Goal: Communication & Community: Answer question/provide support

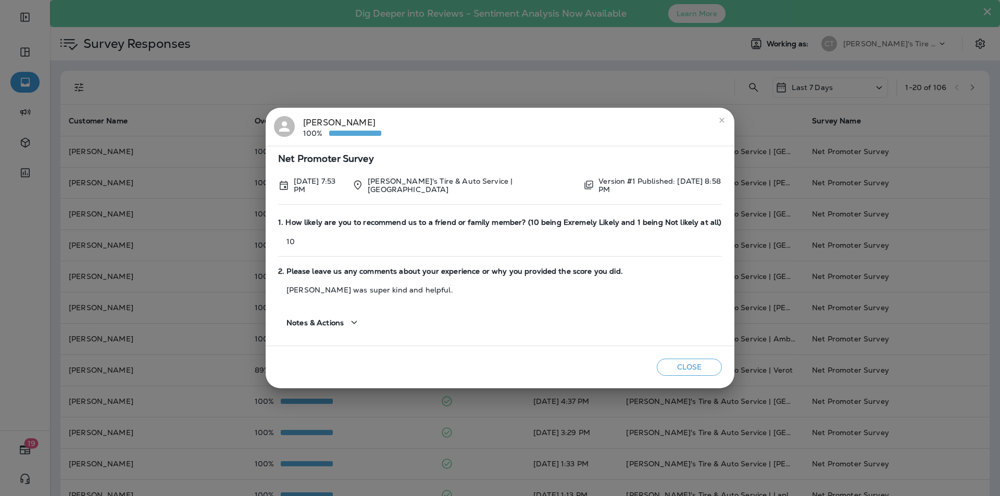
click at [683, 367] on button "Close" at bounding box center [689, 367] width 65 height 17
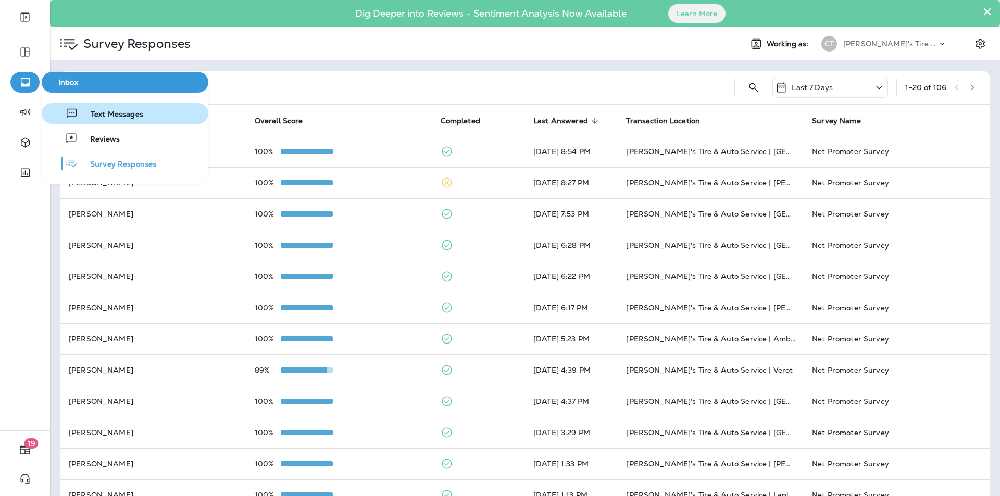
click at [112, 113] on span "Text Messages" at bounding box center [110, 115] width 65 height 10
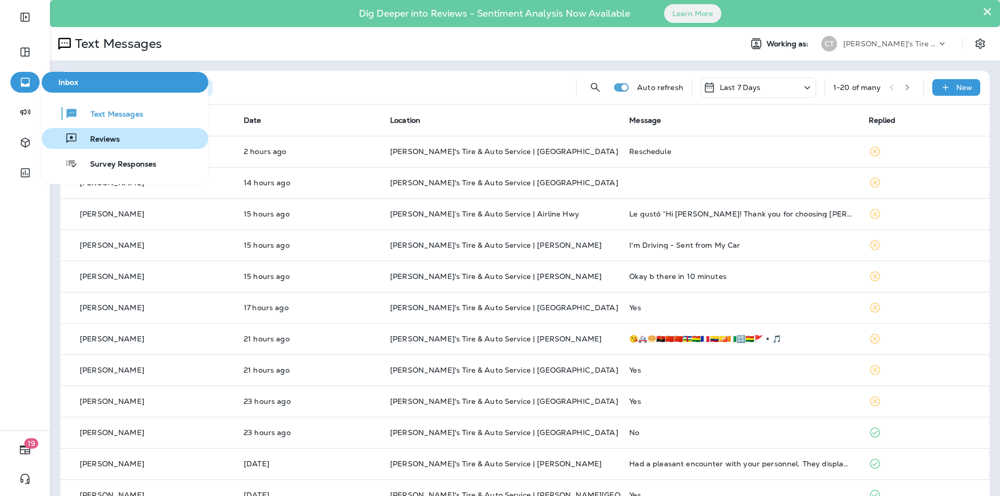
click at [103, 138] on span "Reviews" at bounding box center [99, 140] width 42 height 10
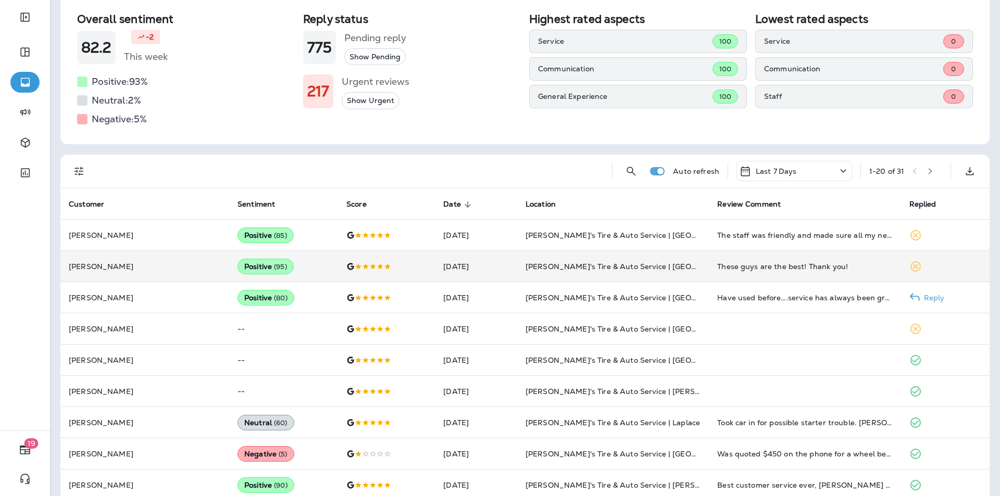
scroll to position [156, 0]
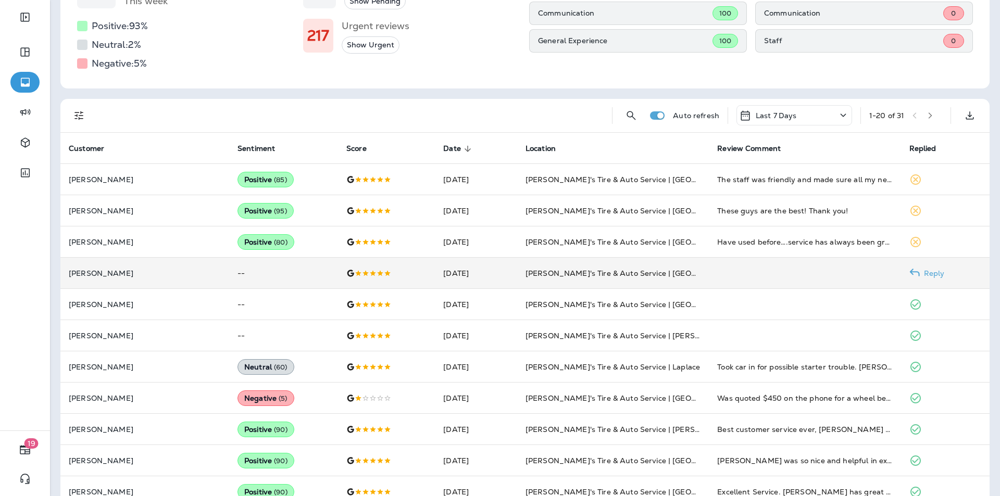
click at [930, 271] on p "Reply" at bounding box center [932, 273] width 25 height 8
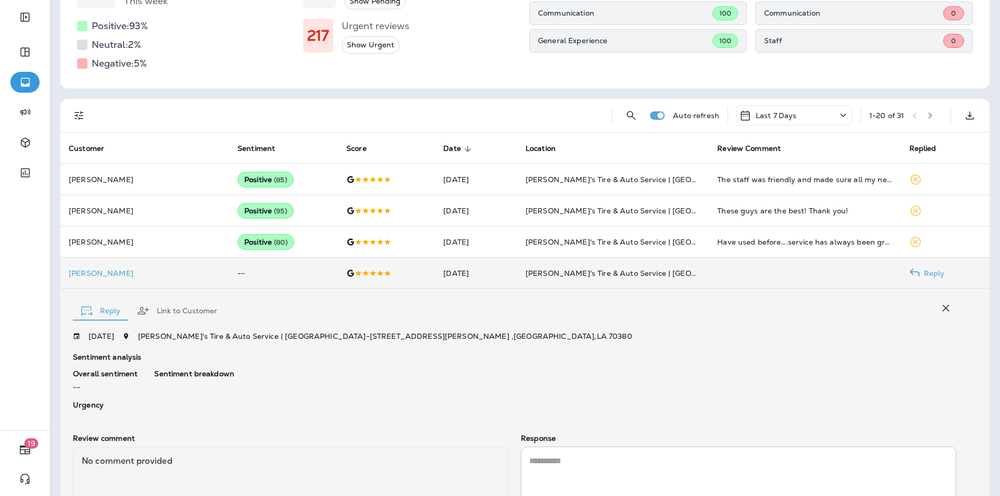
scroll to position [252, 0]
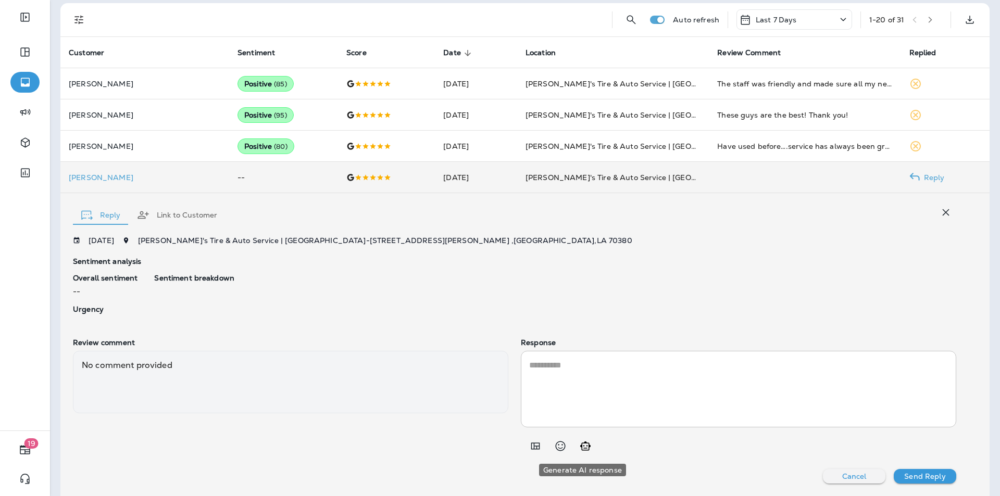
click at [583, 446] on icon "Generate AI response" at bounding box center [585, 446] width 10 height 9
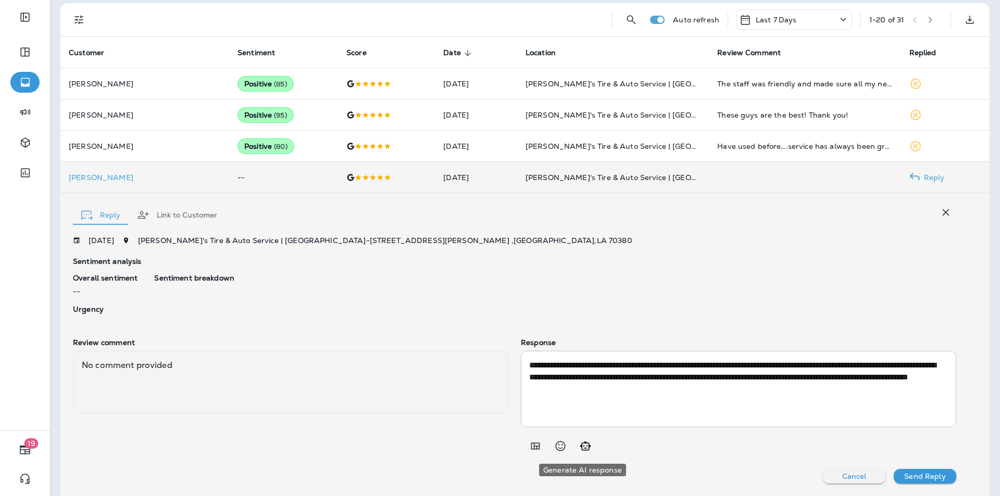
click at [582, 447] on icon "Generate AI response" at bounding box center [585, 446] width 13 height 13
type textarea "**********"
click at [922, 475] on p "Send Reply" at bounding box center [924, 476] width 41 height 8
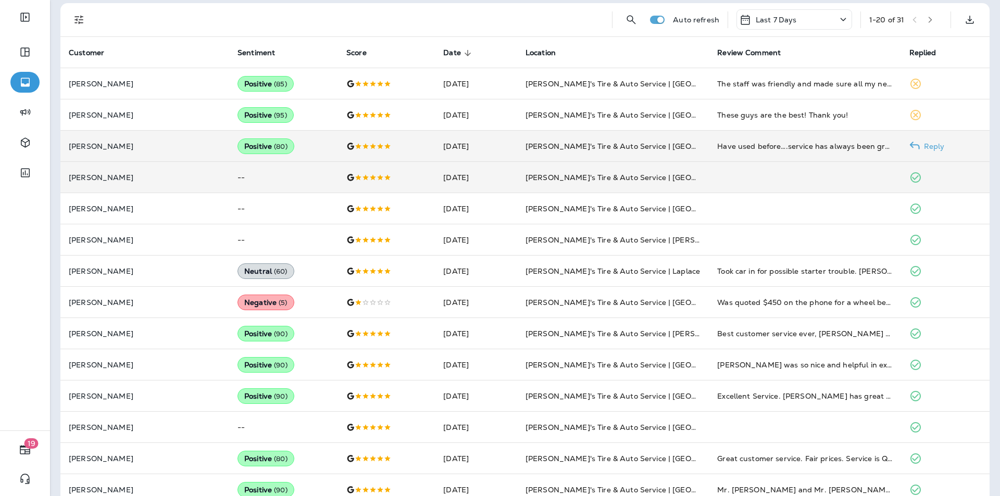
click at [925, 145] on p "Reply" at bounding box center [932, 146] width 25 height 8
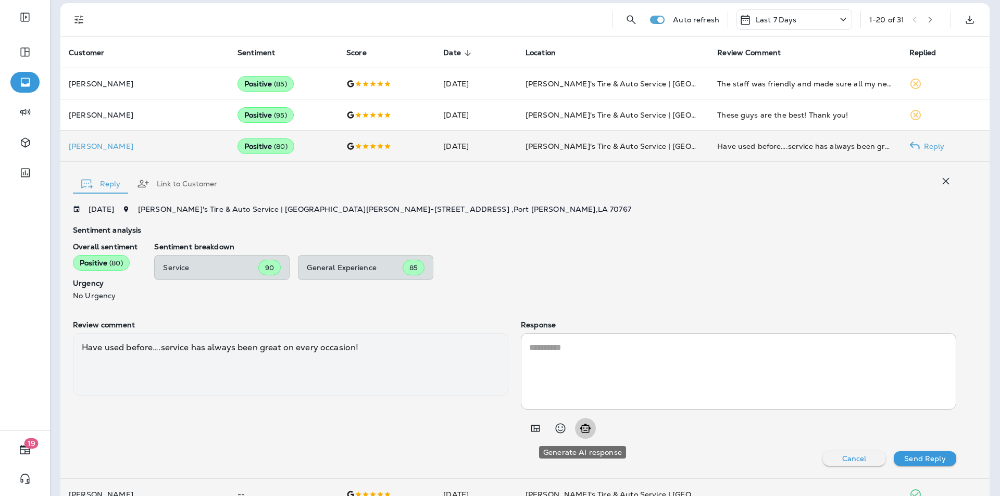
click at [585, 429] on icon "Generate AI response" at bounding box center [585, 428] width 10 height 9
type textarea "**********"
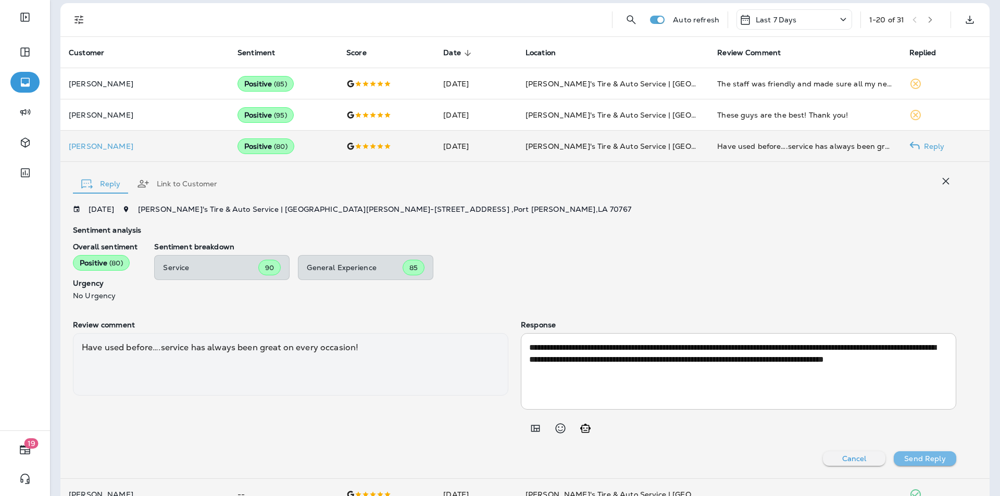
click at [921, 458] on p "Send Reply" at bounding box center [924, 459] width 41 height 8
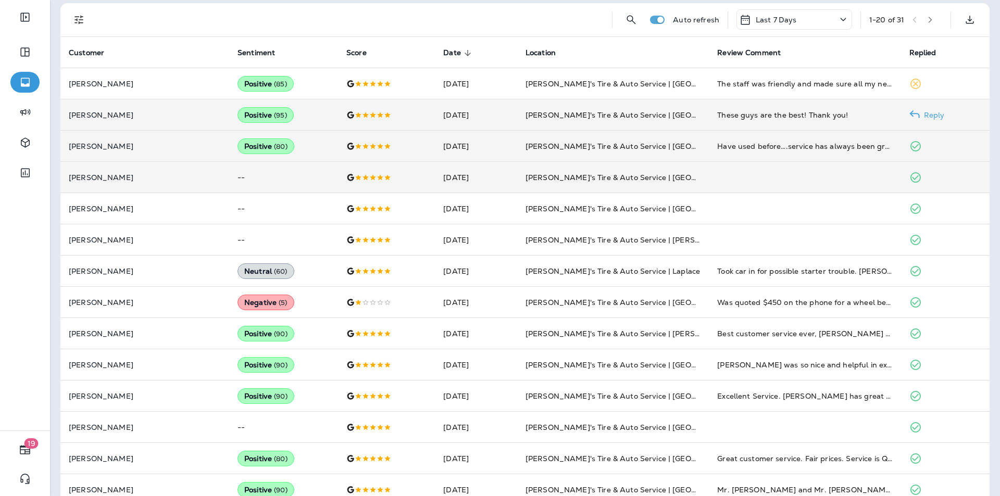
click at [925, 113] on p "Reply" at bounding box center [932, 115] width 25 height 8
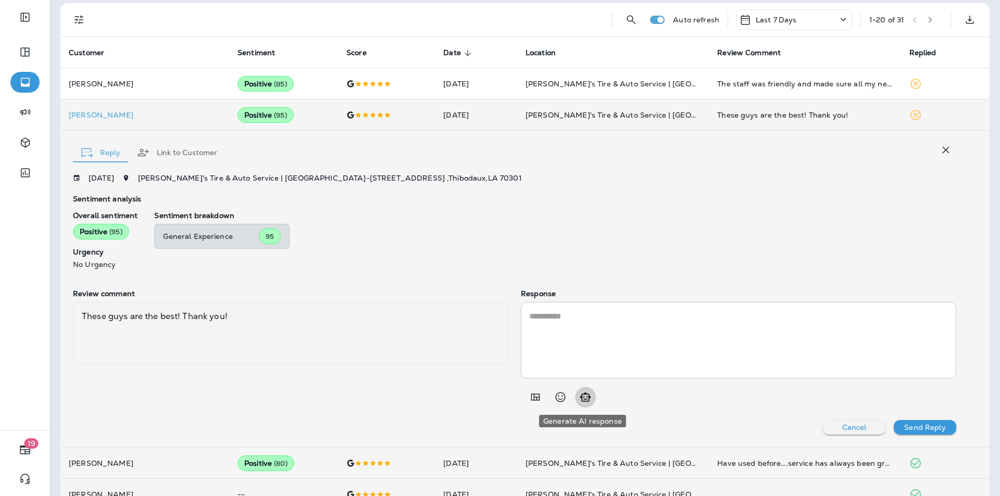
click at [582, 398] on icon "Generate AI response" at bounding box center [585, 397] width 13 height 13
type textarea "**********"
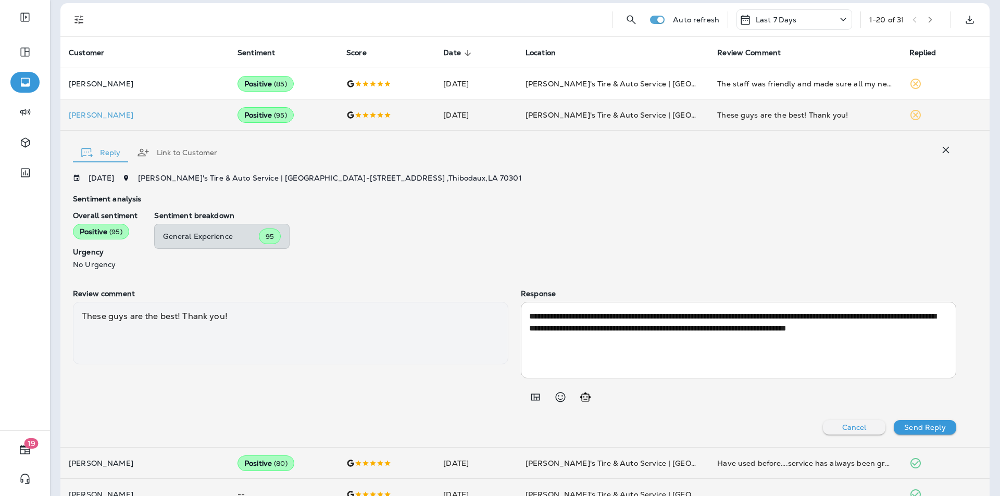
click at [922, 425] on p "Send Reply" at bounding box center [924, 427] width 41 height 8
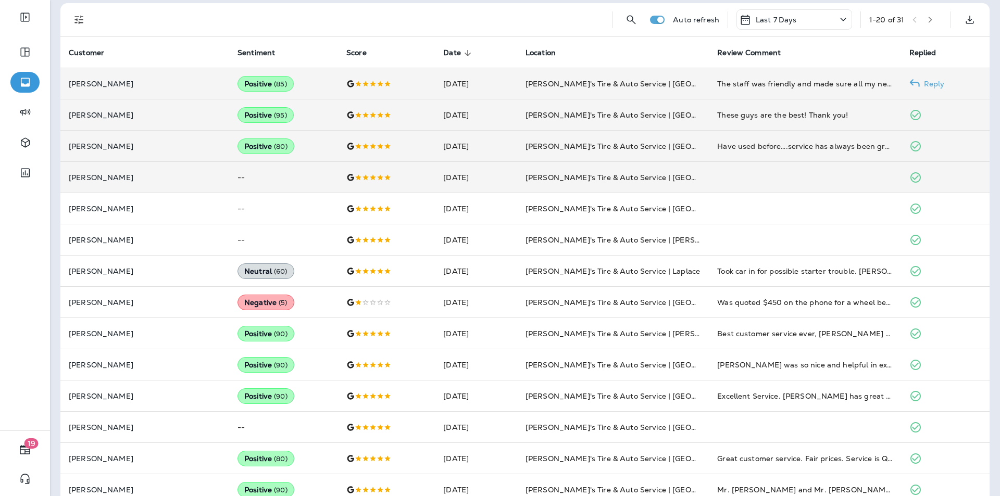
click at [925, 83] on p "Reply" at bounding box center [932, 84] width 25 height 8
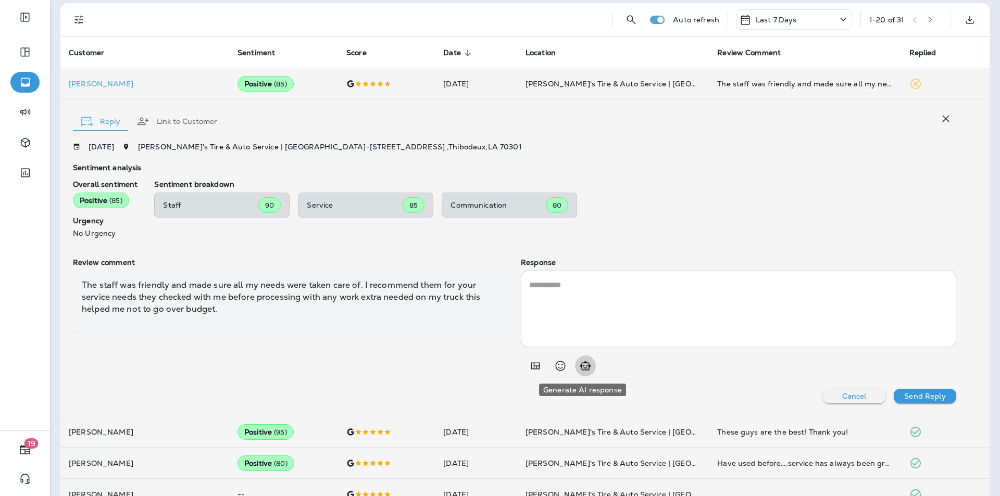
click at [582, 367] on icon "Generate AI response" at bounding box center [585, 366] width 13 height 13
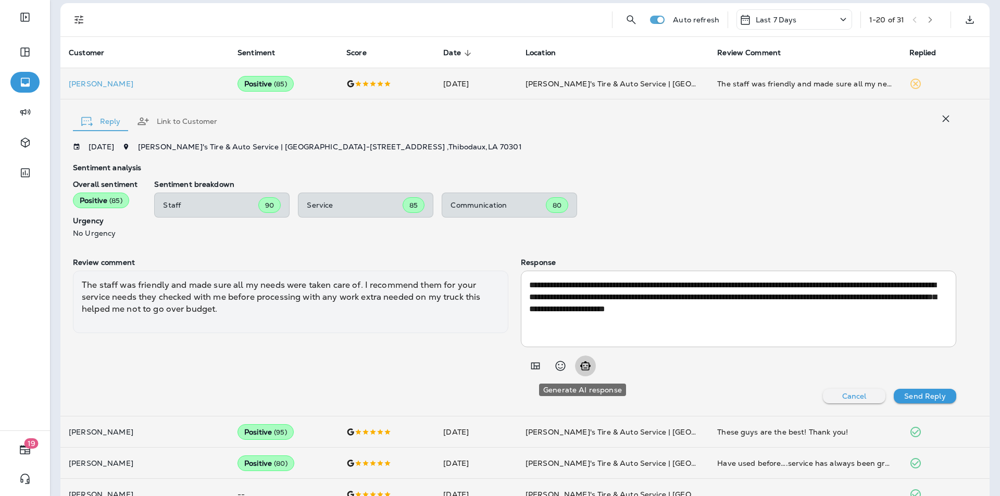
click at [582, 365] on icon "Generate AI response" at bounding box center [585, 366] width 13 height 13
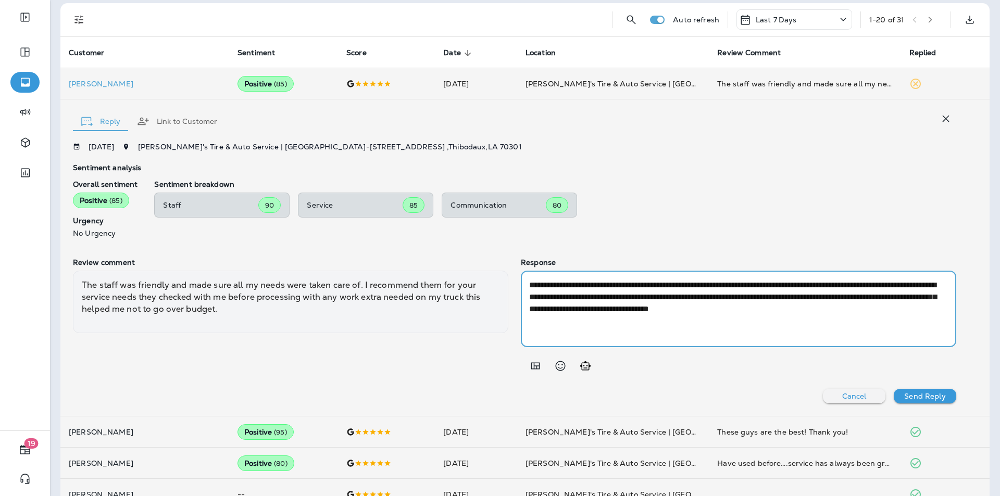
drag, startPoint x: 537, startPoint y: 283, endPoint x: 526, endPoint y: 284, distance: 11.5
click at [529, 284] on textarea "**********" at bounding box center [736, 309] width 415 height 60
drag, startPoint x: 716, startPoint y: 285, endPoint x: 672, endPoint y: 281, distance: 43.4
click at [672, 281] on textarea "**********" at bounding box center [736, 309] width 415 height 60
type textarea "**********"
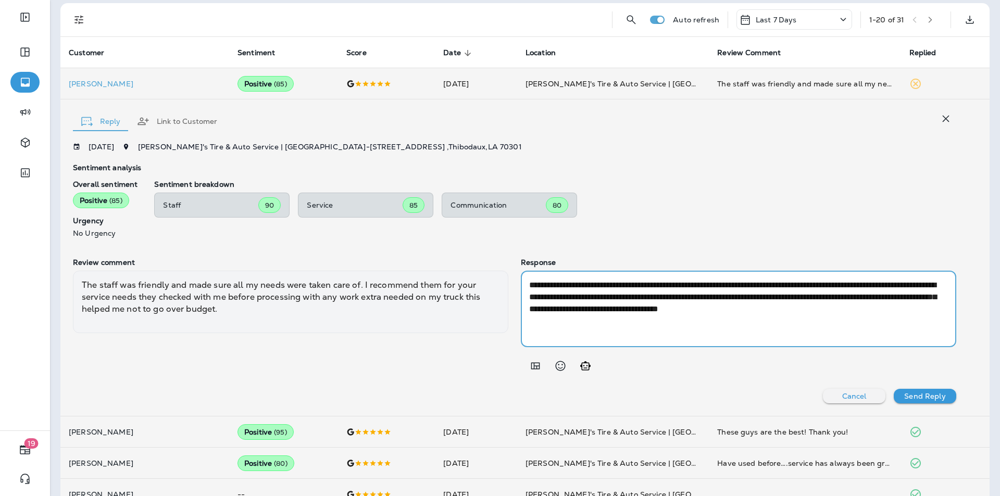
click at [919, 393] on p "Send Reply" at bounding box center [924, 396] width 41 height 8
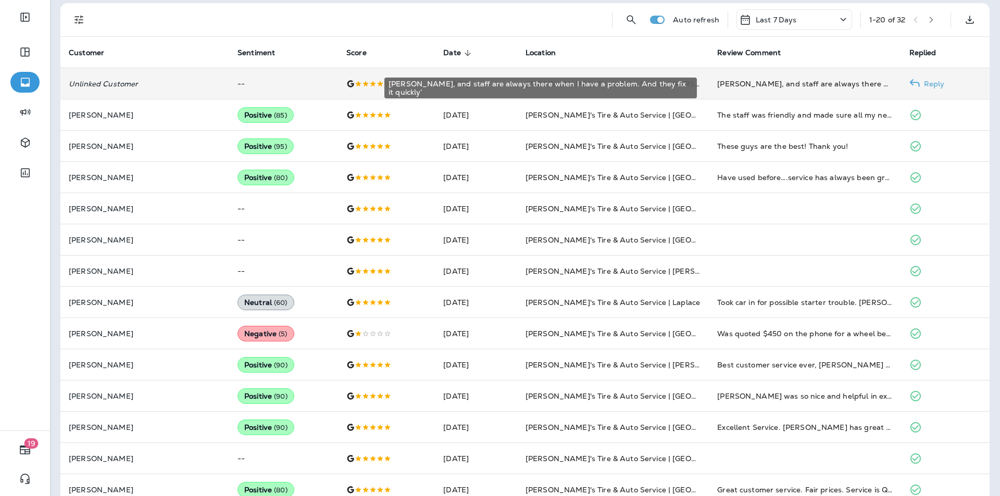
click at [789, 81] on div "[PERSON_NAME], and staff are always there when I have a problem. And they fix i…" at bounding box center [804, 84] width 175 height 10
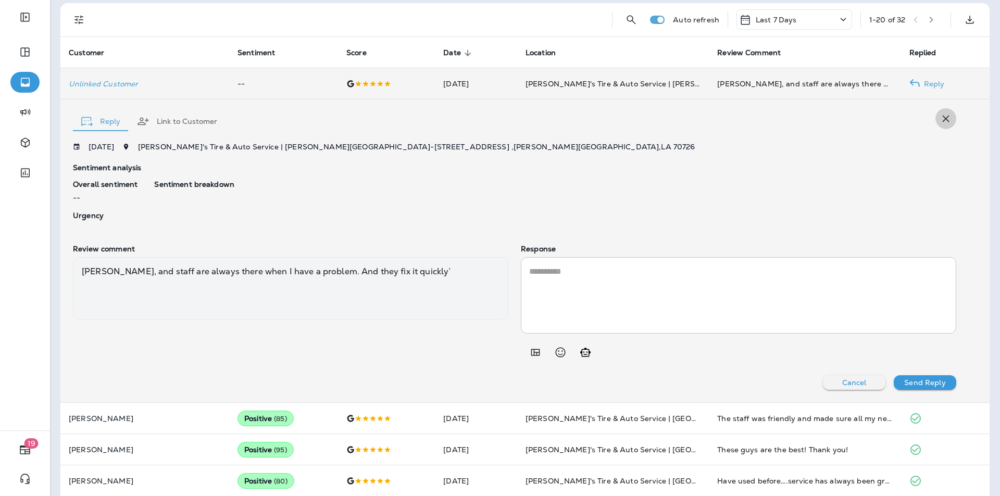
click at [940, 119] on icon "button" at bounding box center [946, 119] width 13 height 13
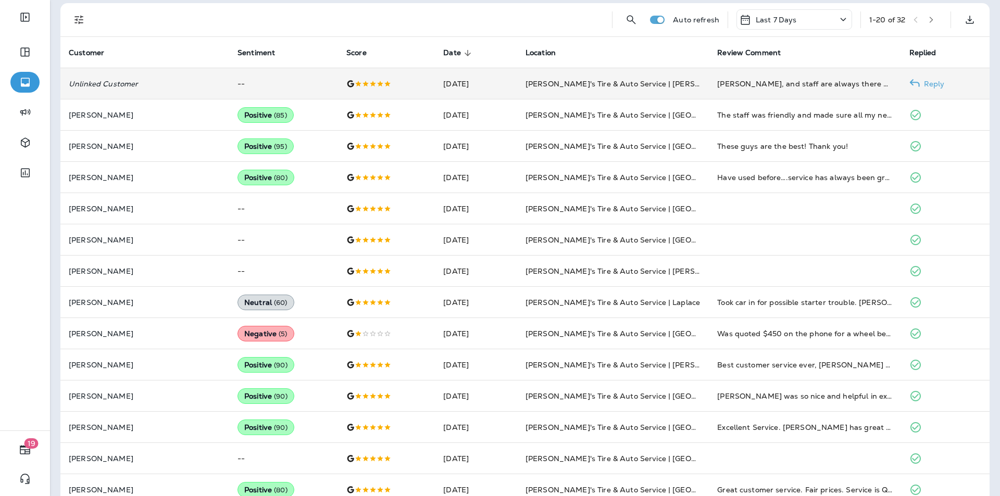
click at [105, 80] on p "Unlinked Customer" at bounding box center [145, 84] width 152 height 8
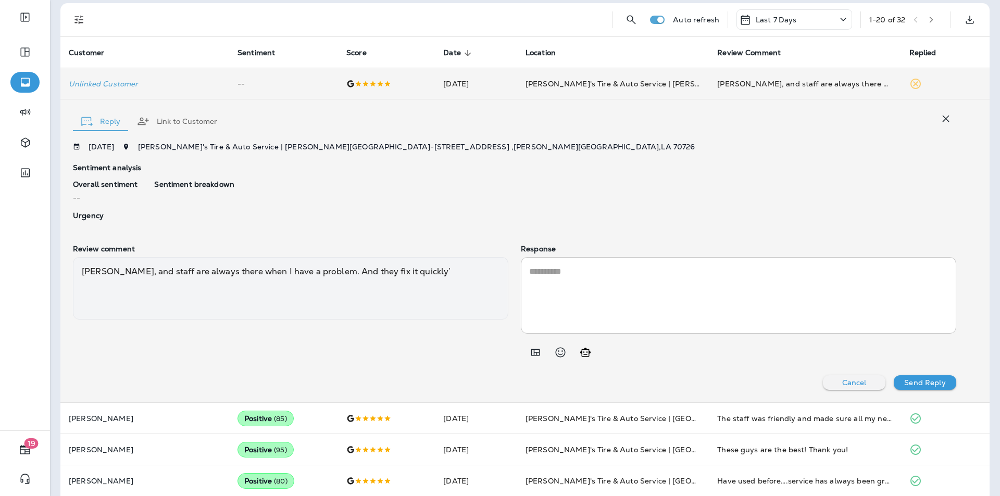
click at [940, 118] on icon "button" at bounding box center [946, 119] width 13 height 13
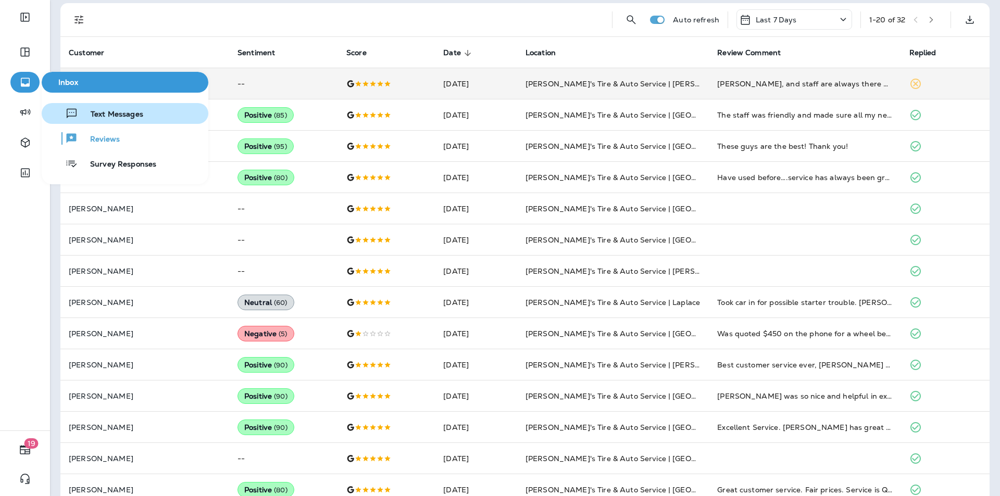
click at [117, 111] on span "Text Messages" at bounding box center [110, 115] width 65 height 10
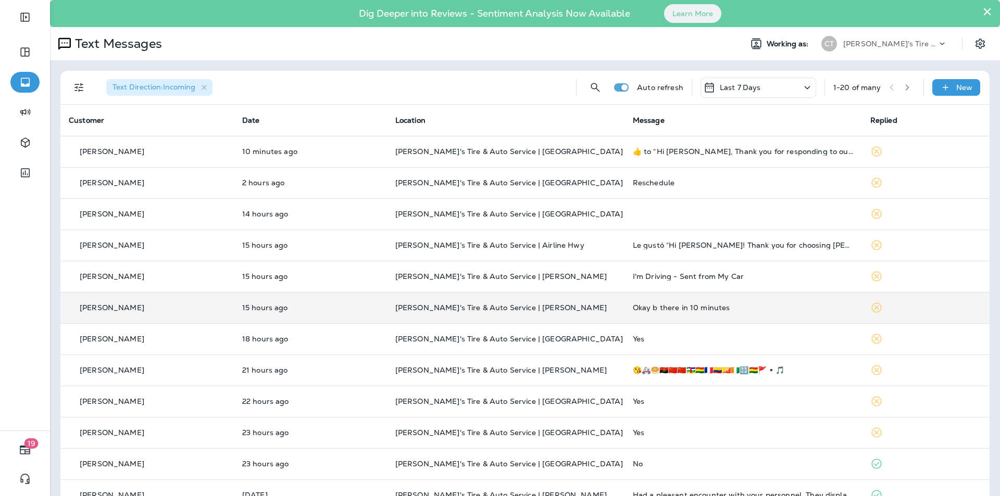
click at [566, 310] on p "[PERSON_NAME]'s Tire & Auto Service | [PERSON_NAME]" at bounding box center [505, 308] width 221 height 8
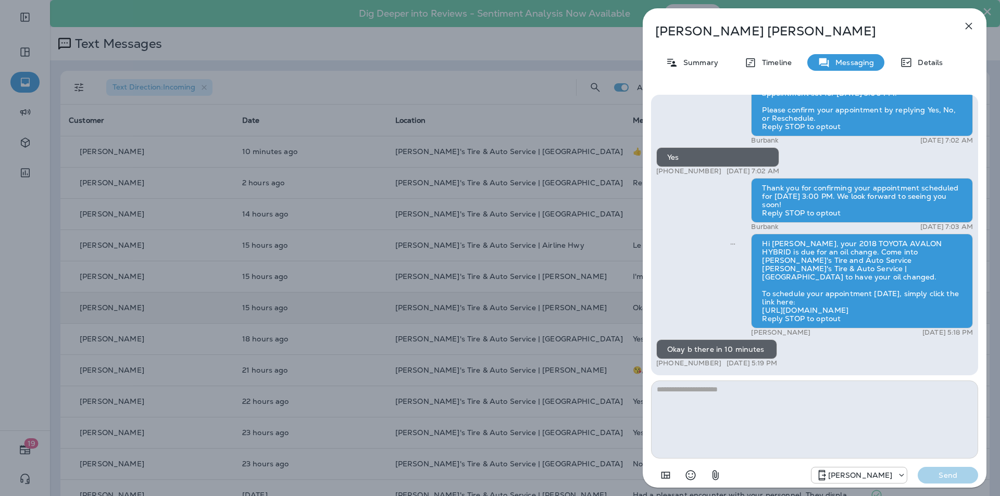
click at [969, 26] on icon "button" at bounding box center [969, 26] width 7 height 7
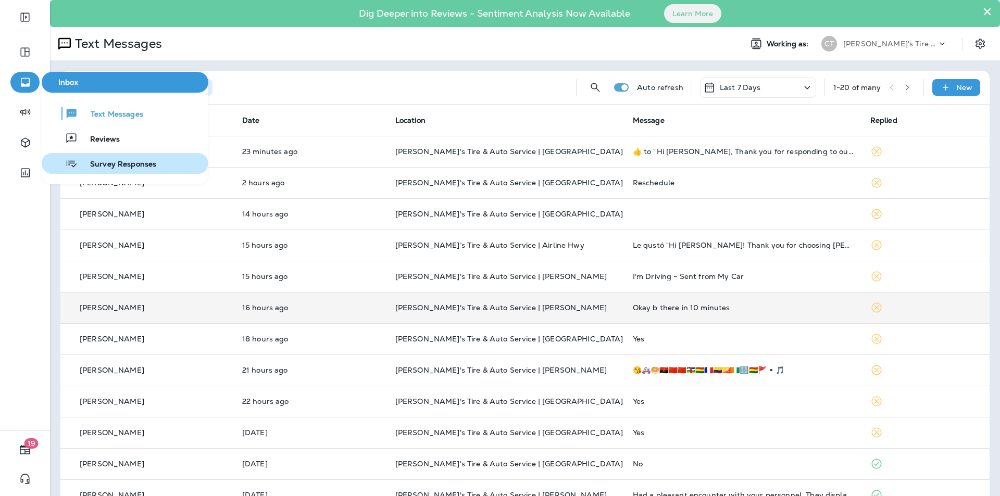
click at [114, 163] on span "Survey Responses" at bounding box center [117, 165] width 79 height 10
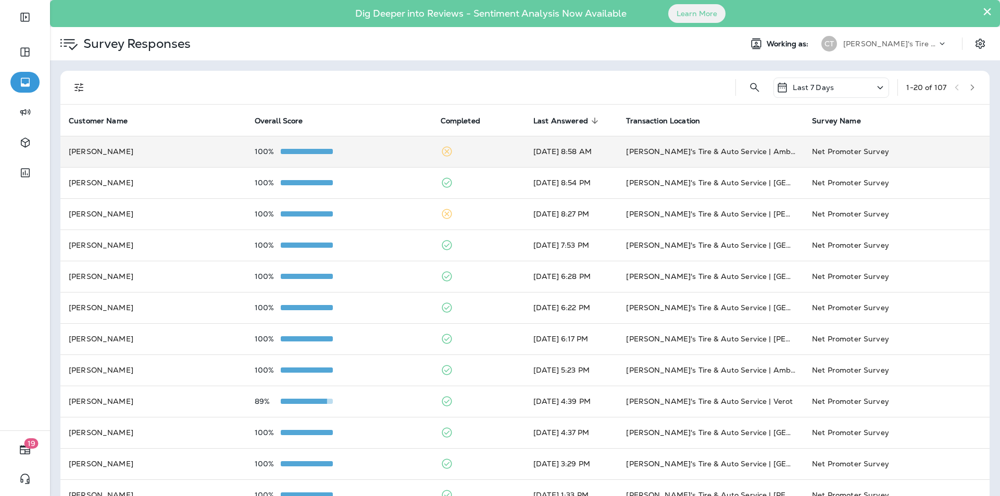
click at [365, 149] on div "100%" at bounding box center [339, 151] width 169 height 8
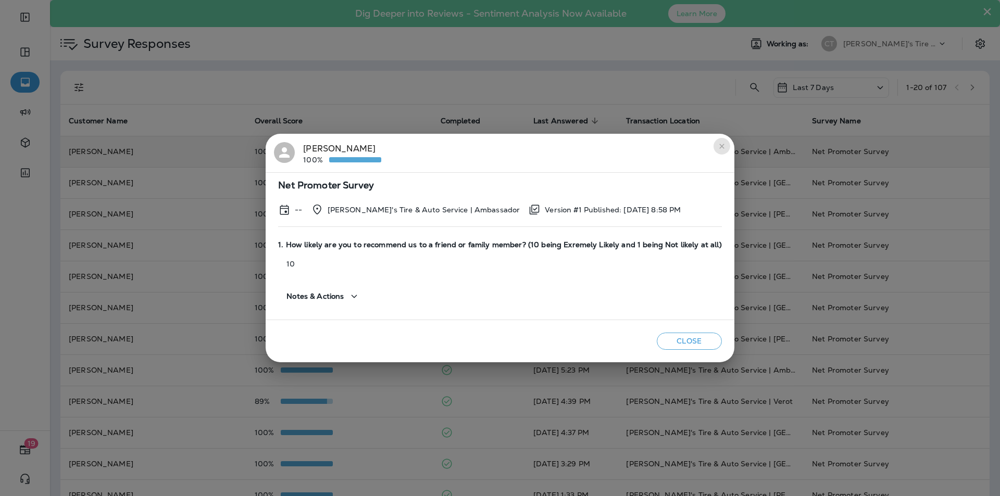
click at [719, 148] on icon "close" at bounding box center [721, 146] width 5 height 5
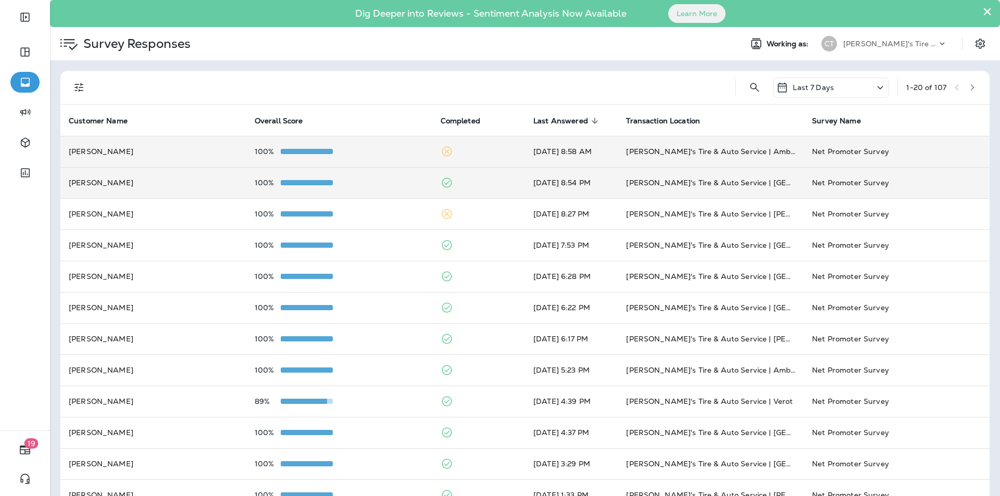
click at [371, 180] on div "100%" at bounding box center [339, 183] width 169 height 8
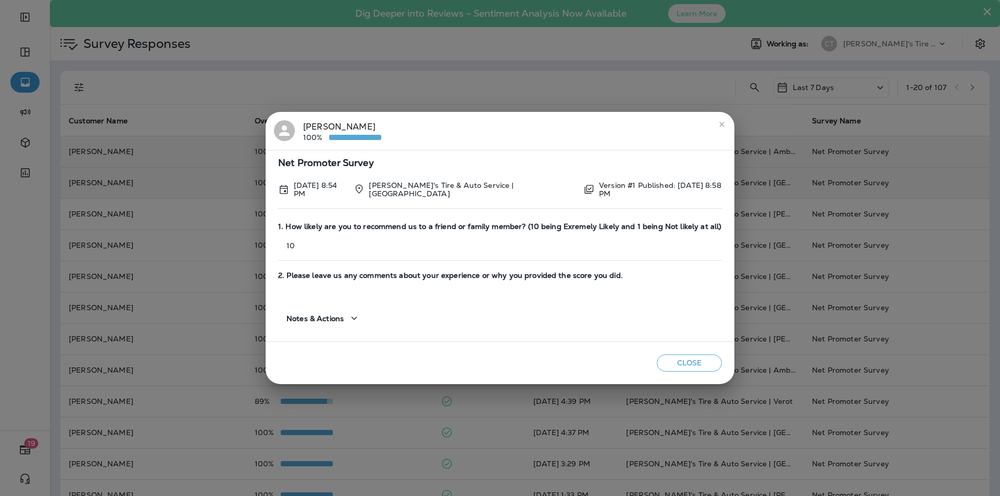
click at [718, 128] on icon "close" at bounding box center [722, 124] width 8 height 8
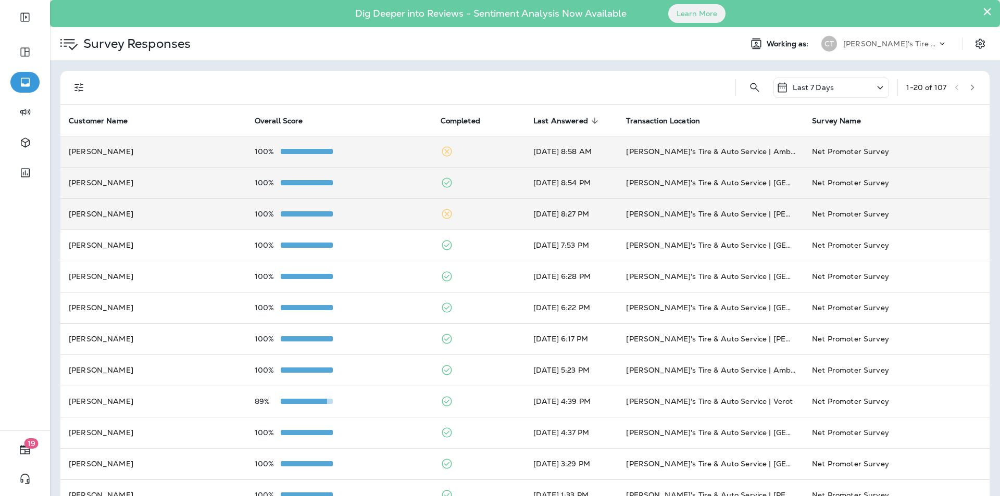
click at [374, 206] on td "100%" at bounding box center [339, 213] width 186 height 31
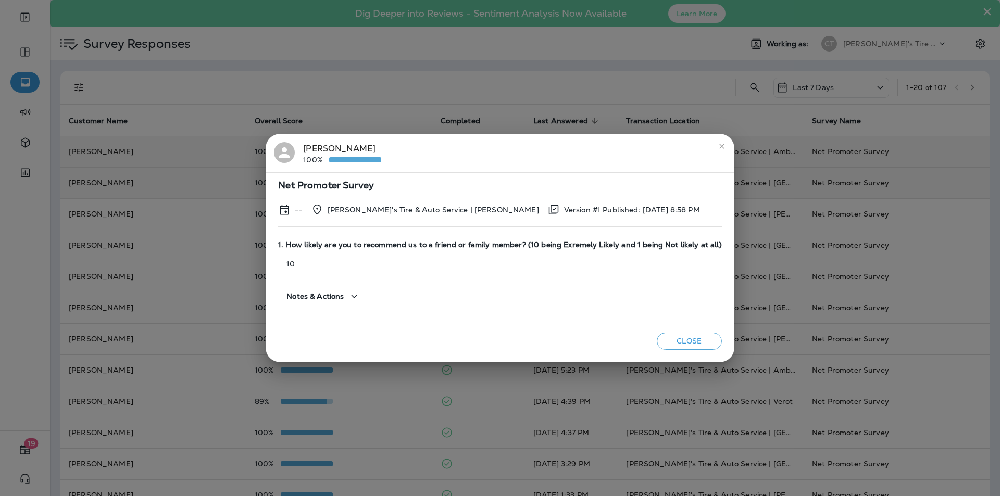
click at [719, 146] on icon "close" at bounding box center [721, 146] width 5 height 5
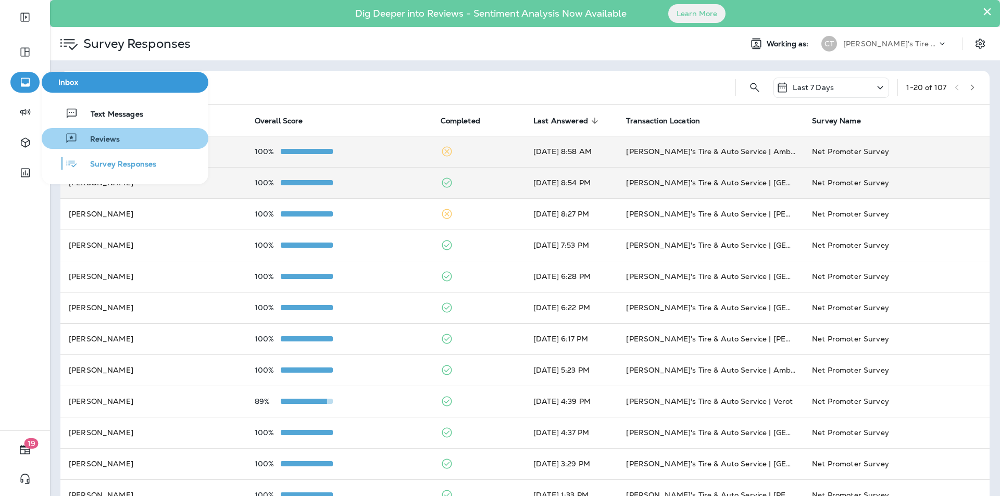
click at [108, 140] on span "Reviews" at bounding box center [99, 140] width 42 height 10
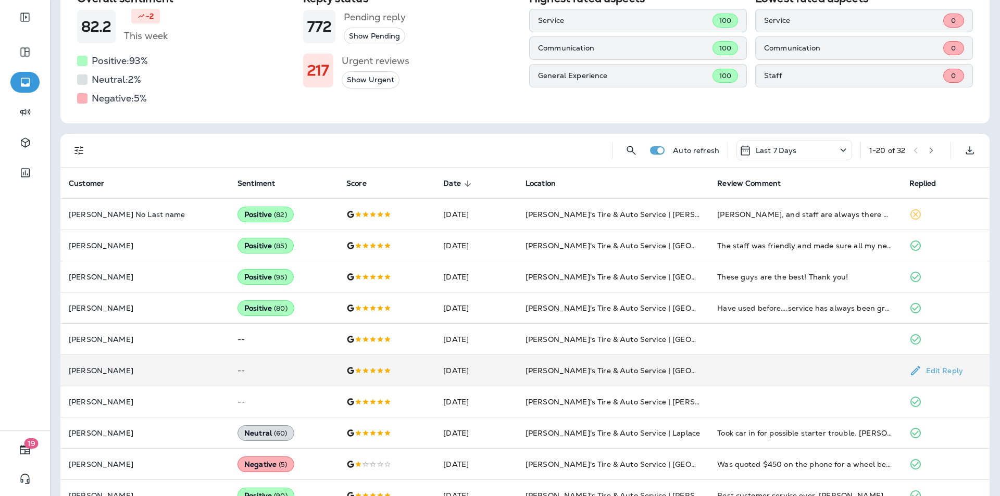
scroll to position [104, 0]
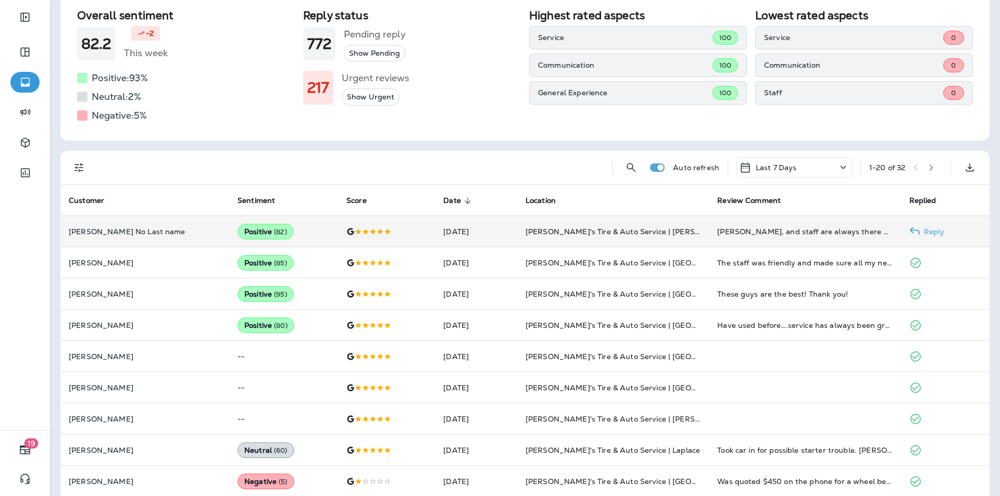
click at [928, 230] on p "Reply" at bounding box center [932, 232] width 25 height 8
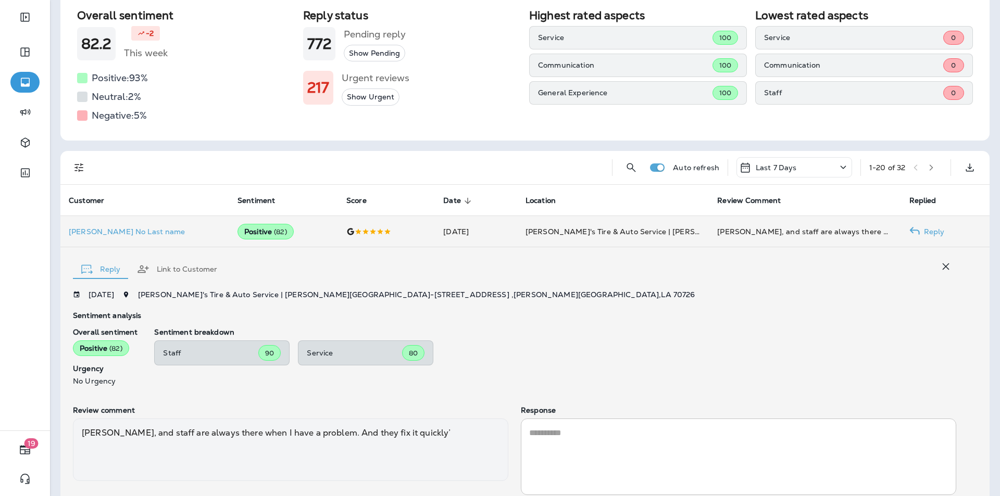
scroll to position [172, 0]
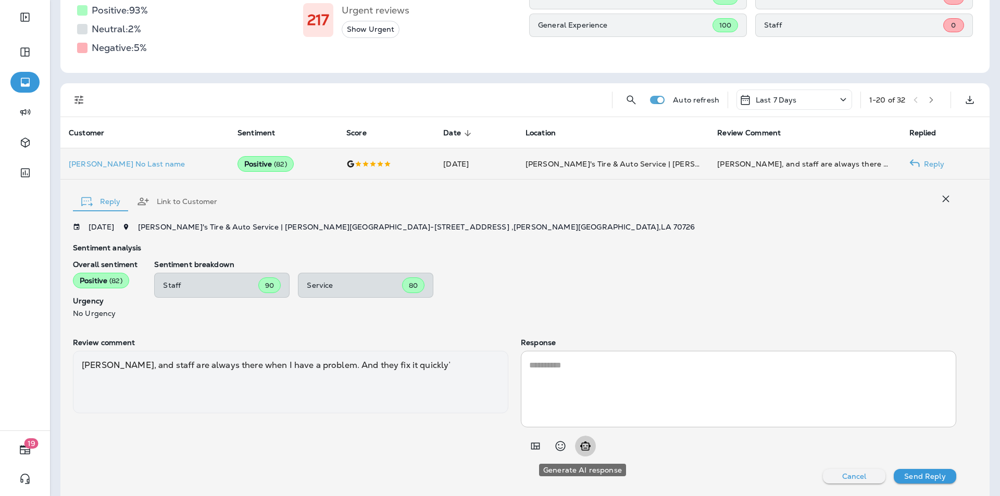
click at [584, 444] on icon "Generate AI response" at bounding box center [585, 446] width 13 height 13
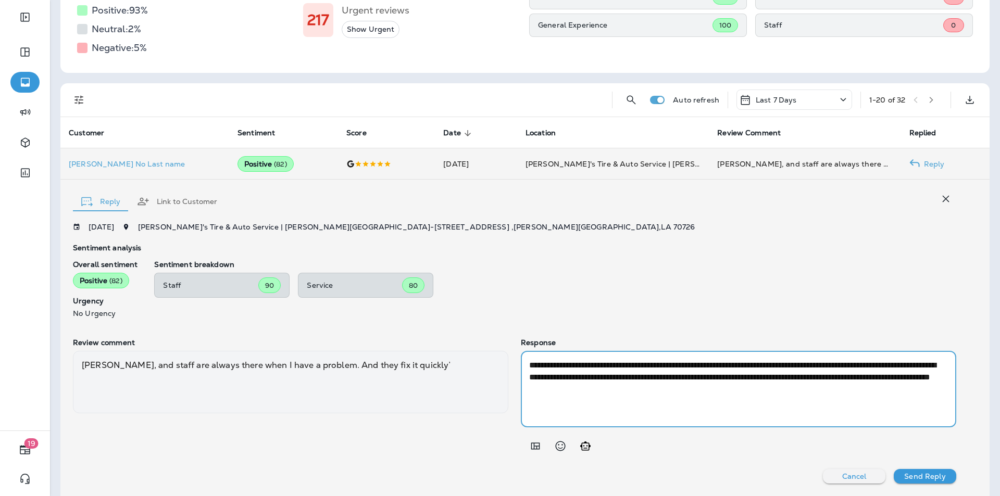
drag, startPoint x: 672, startPoint y: 378, endPoint x: 662, endPoint y: 376, distance: 10.0
click at [662, 376] on textarea "**********" at bounding box center [736, 389] width 415 height 60
type textarea "**********"
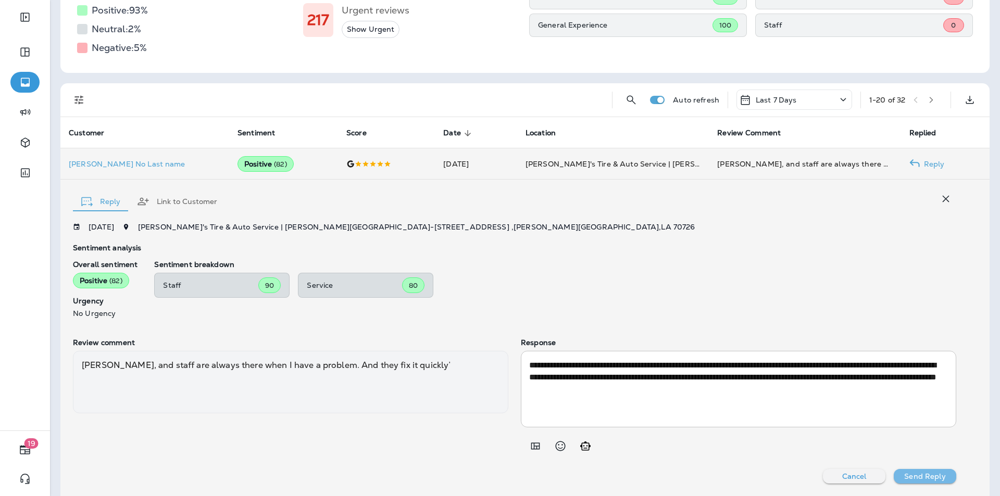
click at [918, 478] on p "Send Reply" at bounding box center [924, 476] width 41 height 8
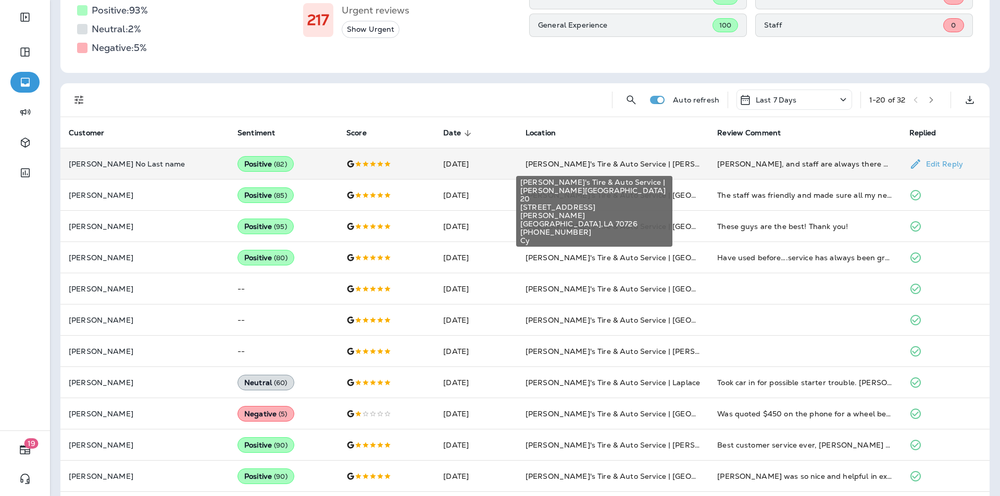
click at [651, 165] on span "[PERSON_NAME]'s Tire & Auto Service | [PERSON_NAME][GEOGRAPHIC_DATA]" at bounding box center [672, 163] width 293 height 9
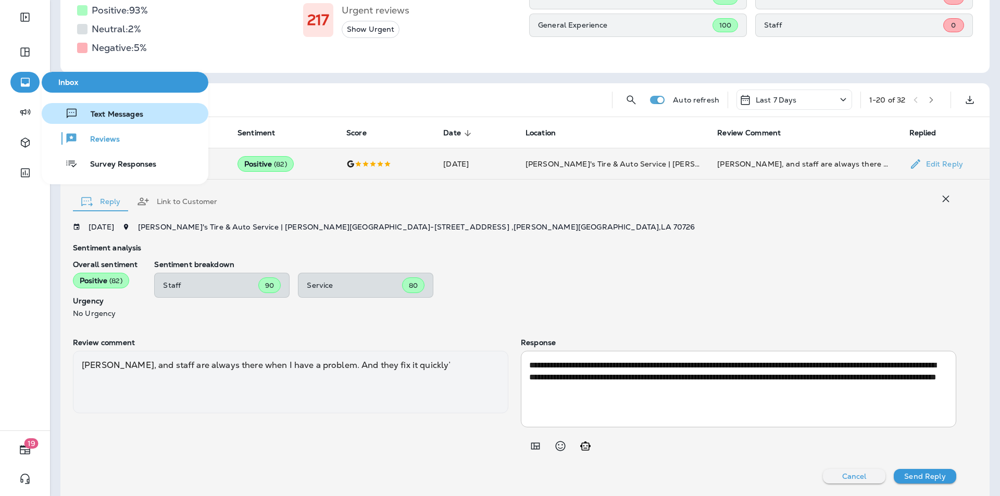
click at [98, 112] on span "Text Messages" at bounding box center [110, 115] width 65 height 10
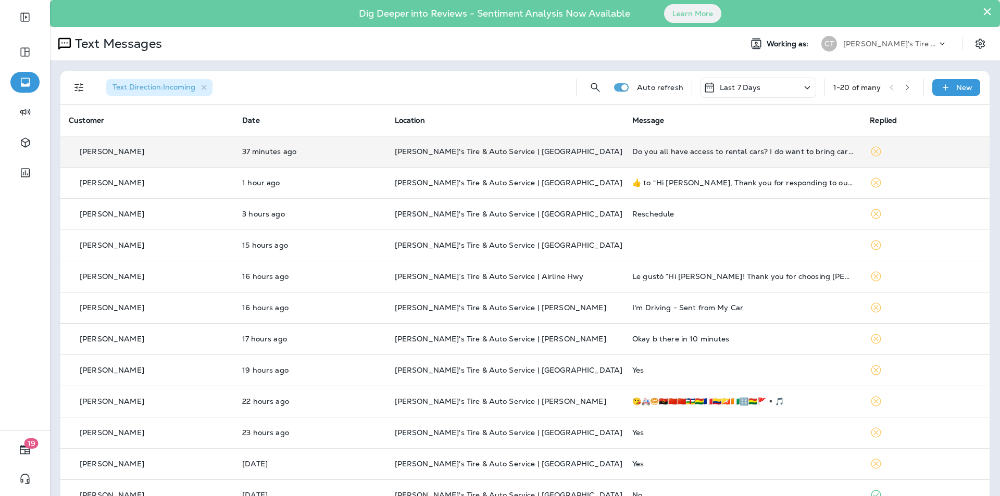
click at [600, 152] on p "[PERSON_NAME]'s Tire & Auto Service | [GEOGRAPHIC_DATA]" at bounding box center [505, 151] width 221 height 8
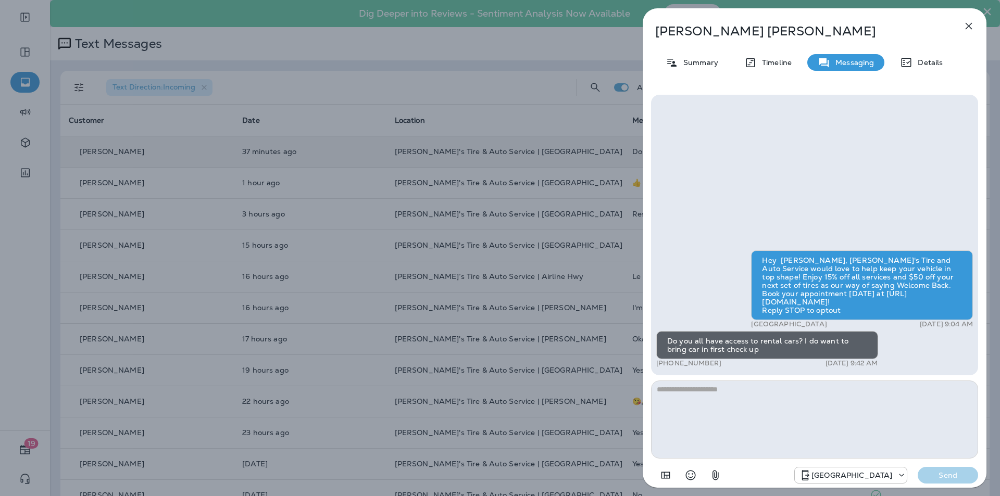
drag, startPoint x: 720, startPoint y: 362, endPoint x: 665, endPoint y: 364, distance: 54.7
click at [665, 364] on div "+1 (985) 703-0434 [DATE] 9:42 AM" at bounding box center [767, 363] width 222 height 8
copy p "[PHONE_NUMBER]"
click at [480, 103] on div "[PERSON_NAME] Summary Timeline Messaging Details Hey [PERSON_NAME], [PERSON_NAM…" at bounding box center [500, 248] width 1000 height 496
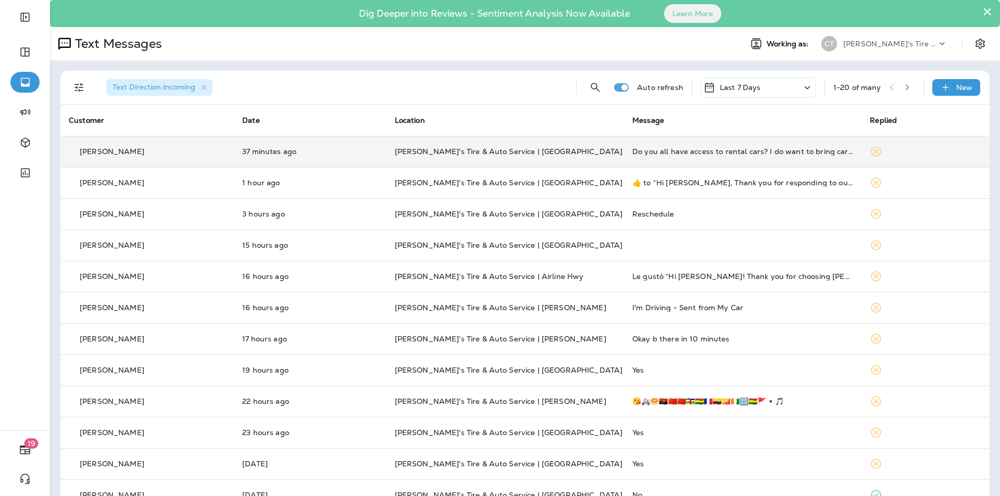
click at [577, 149] on p "[PERSON_NAME]'s Tire & Auto Service | [GEOGRAPHIC_DATA]" at bounding box center [505, 151] width 221 height 8
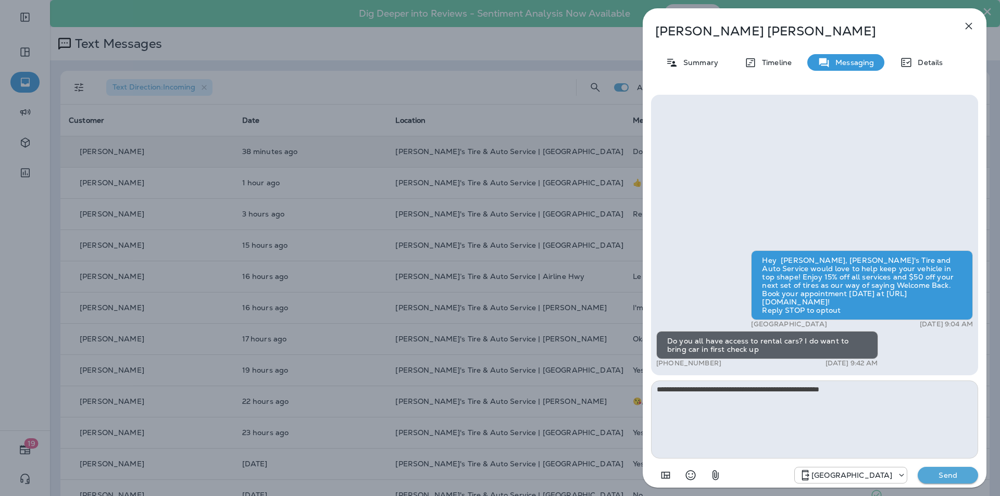
drag, startPoint x: 790, startPoint y: 390, endPoint x: 791, endPoint y: 434, distance: 44.8
click at [790, 390] on textarea "**********" at bounding box center [814, 420] width 327 height 78
click at [875, 390] on textarea "**********" at bounding box center [814, 420] width 327 height 78
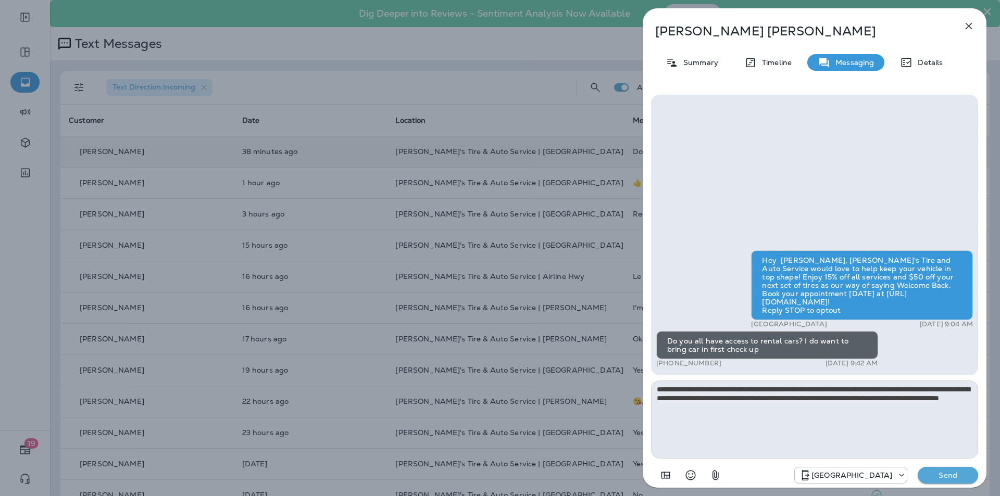
type textarea "**********"
click at [954, 474] on p "Send" at bounding box center [948, 475] width 44 height 9
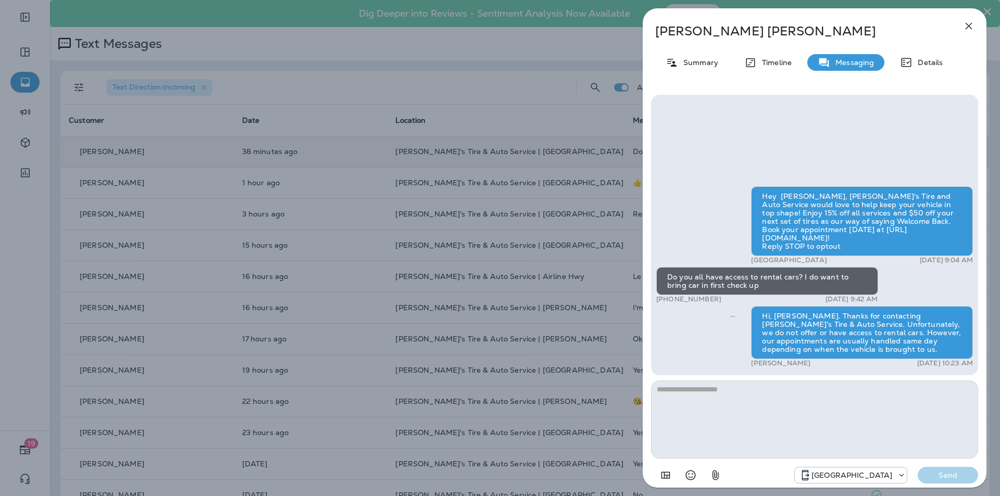
click at [29, 84] on div "[PERSON_NAME] Summary Timeline Messaging Details Hey [PERSON_NAME], [PERSON_NAM…" at bounding box center [500, 248] width 1000 height 496
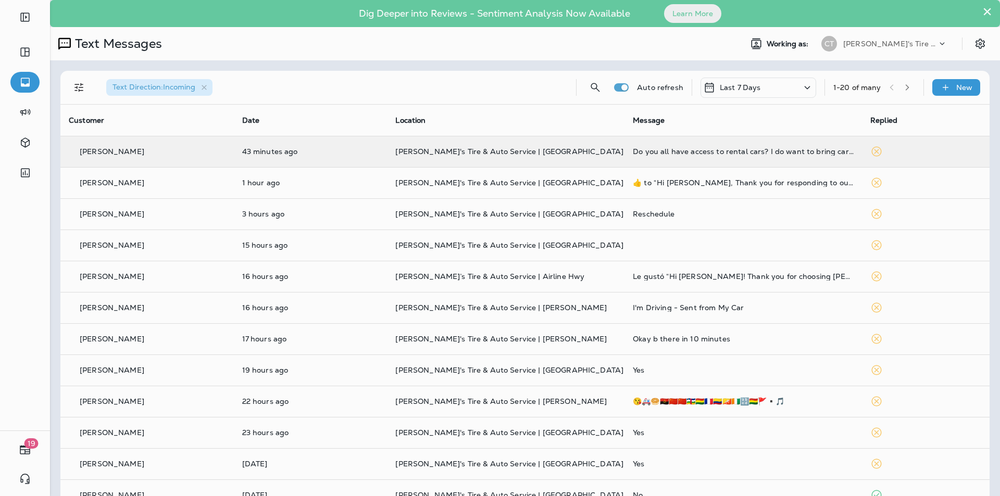
click at [26, 81] on div at bounding box center [500, 248] width 1000 height 496
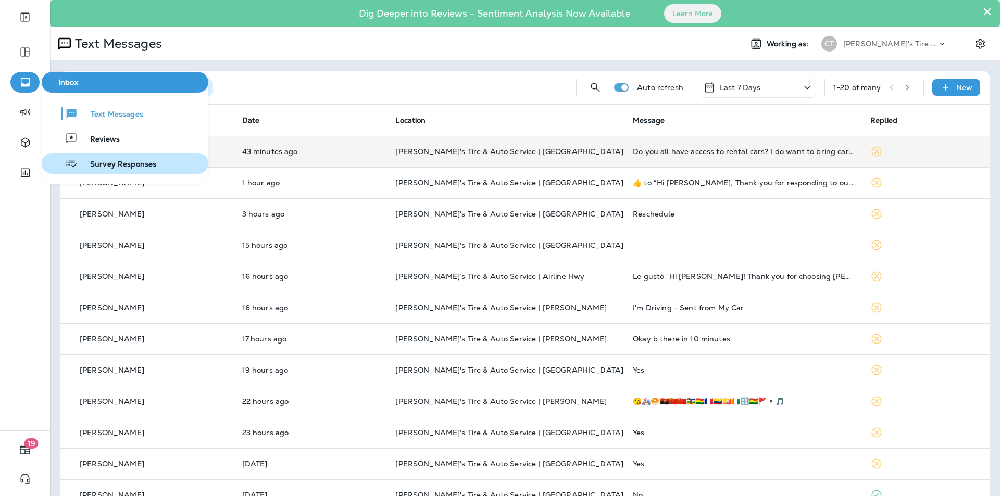
click at [115, 160] on span "Survey Responses" at bounding box center [117, 165] width 79 height 10
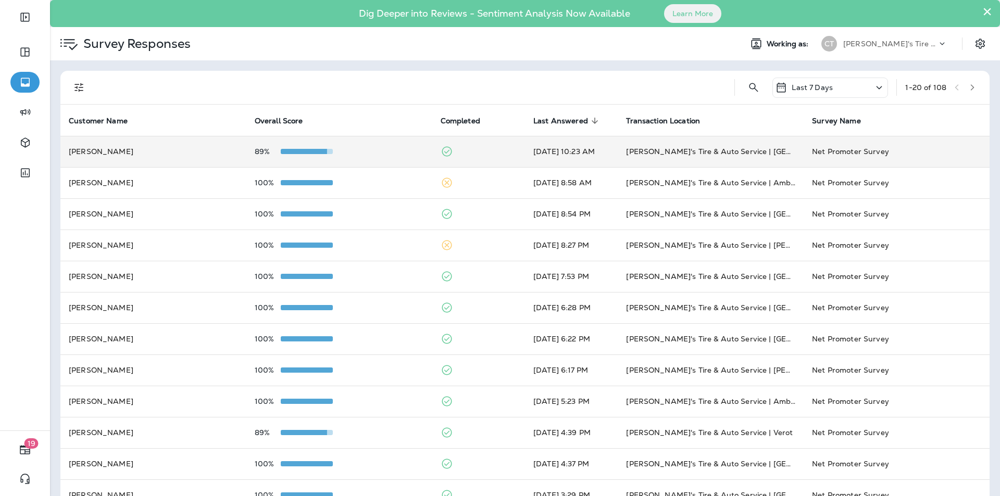
click at [356, 148] on div "89%" at bounding box center [339, 151] width 169 height 8
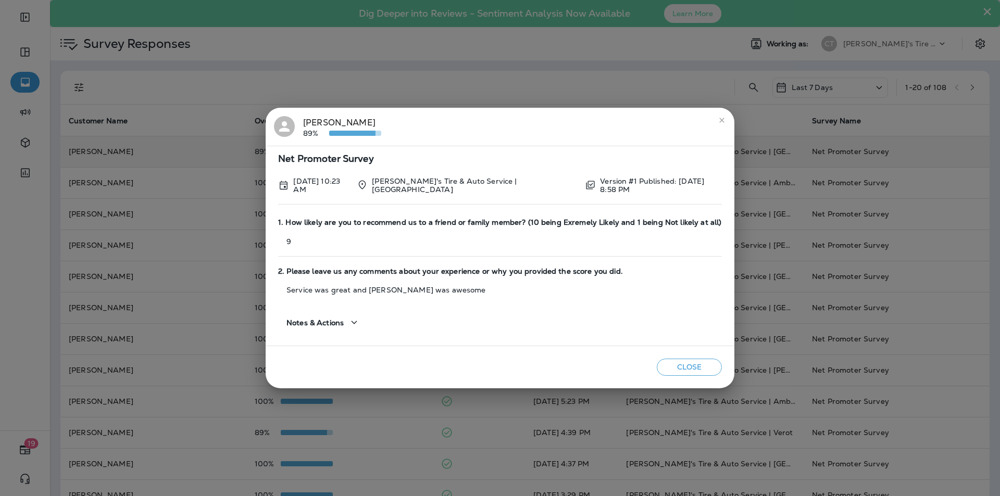
click at [718, 121] on icon "close" at bounding box center [722, 120] width 8 height 8
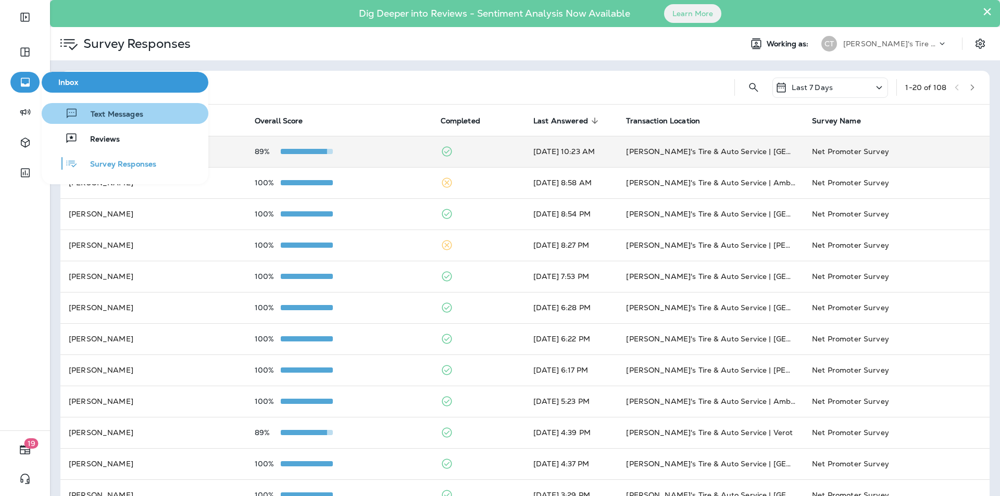
click at [102, 113] on span "Text Messages" at bounding box center [110, 115] width 65 height 10
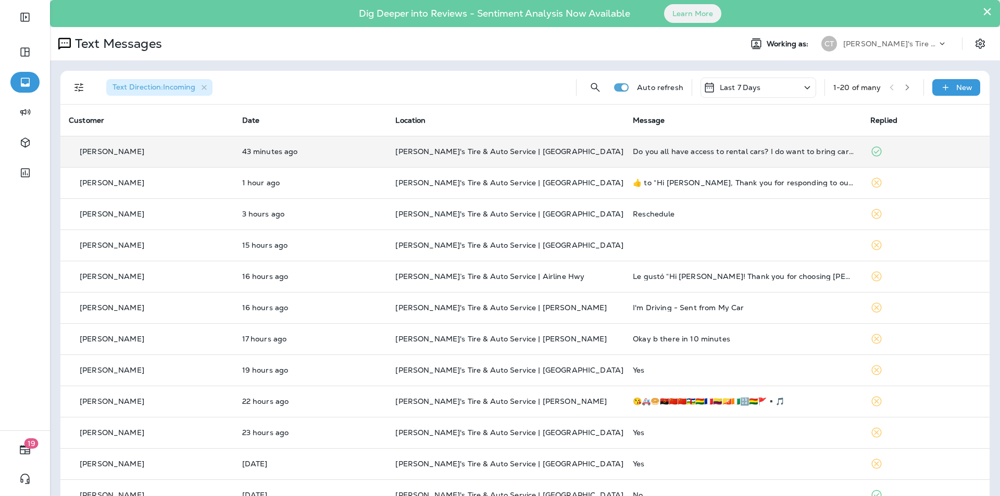
click at [360, 158] on td "43 minutes ago" at bounding box center [311, 151] width 154 height 31
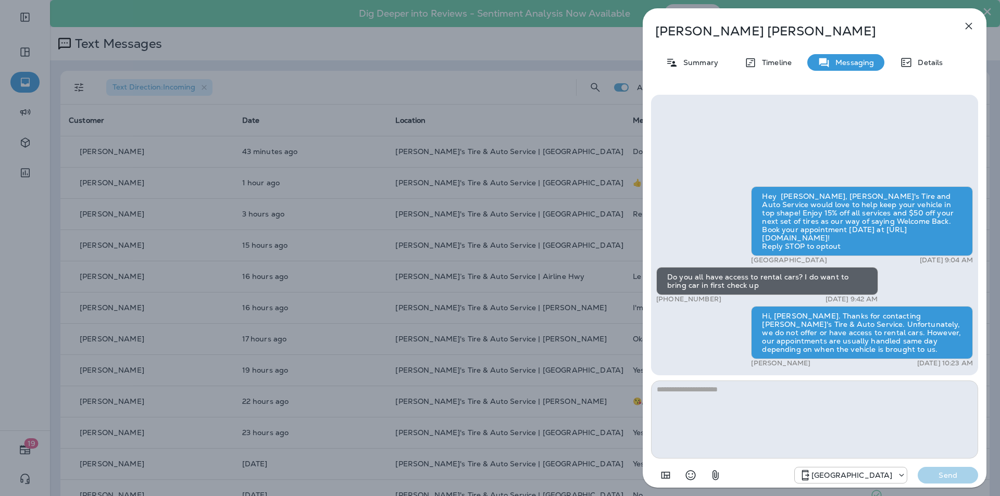
click at [969, 25] on icon "button" at bounding box center [969, 26] width 13 height 13
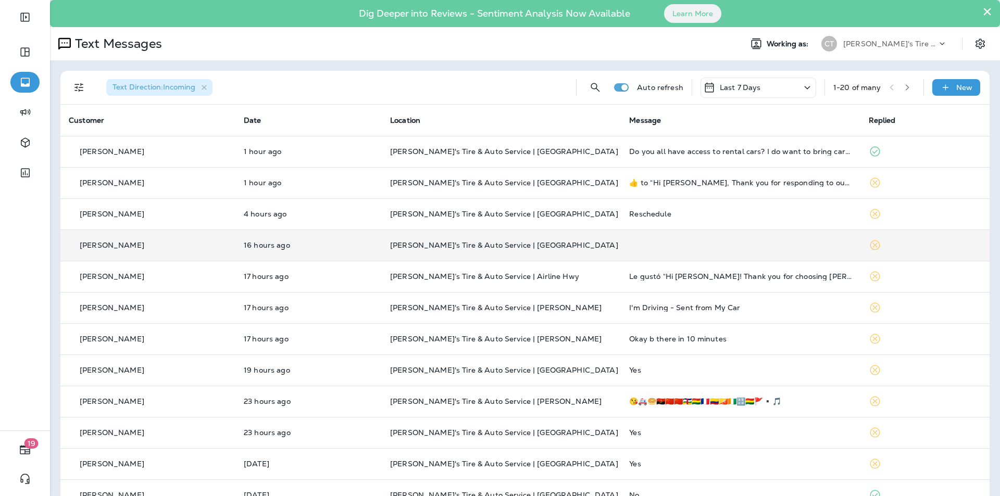
click at [675, 246] on td at bounding box center [740, 245] width 239 height 31
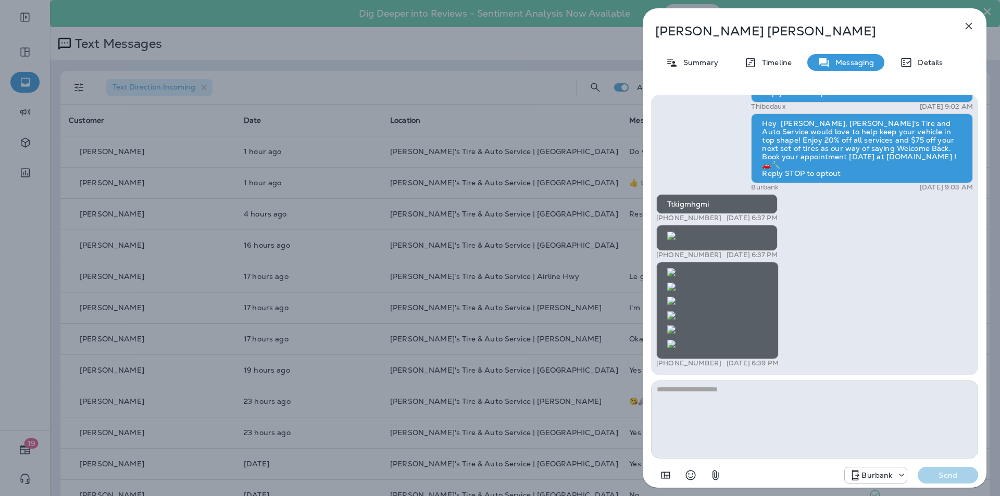
click at [969, 28] on icon "button" at bounding box center [969, 26] width 13 height 13
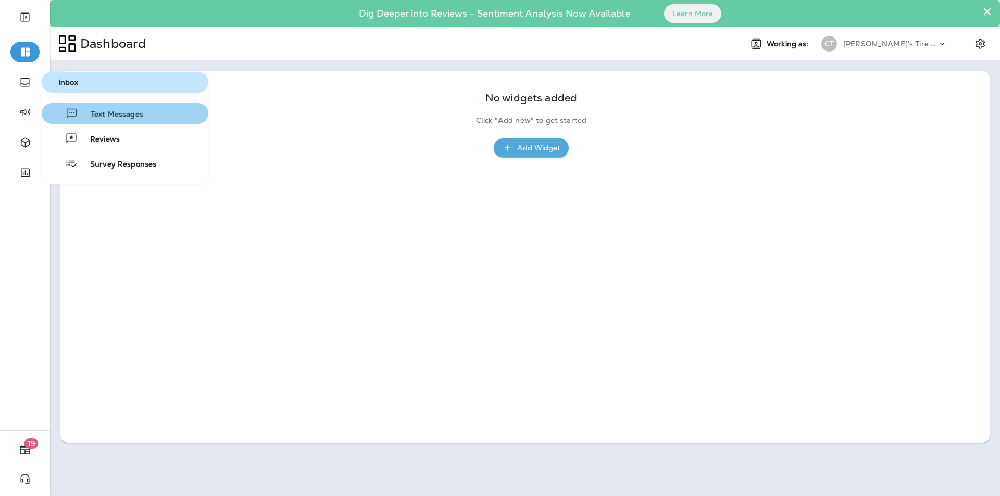
click at [126, 111] on span "Text Messages" at bounding box center [110, 115] width 65 height 10
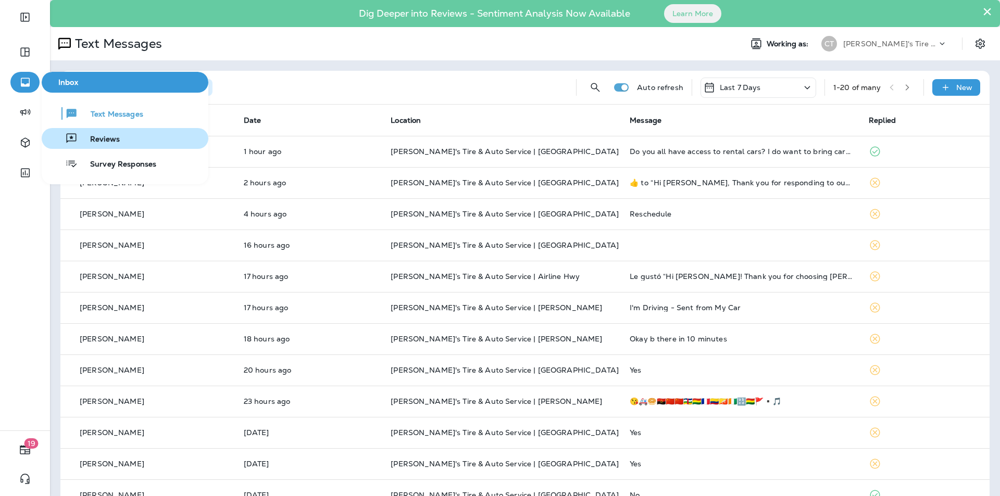
click at [91, 138] on span "Reviews" at bounding box center [99, 140] width 42 height 10
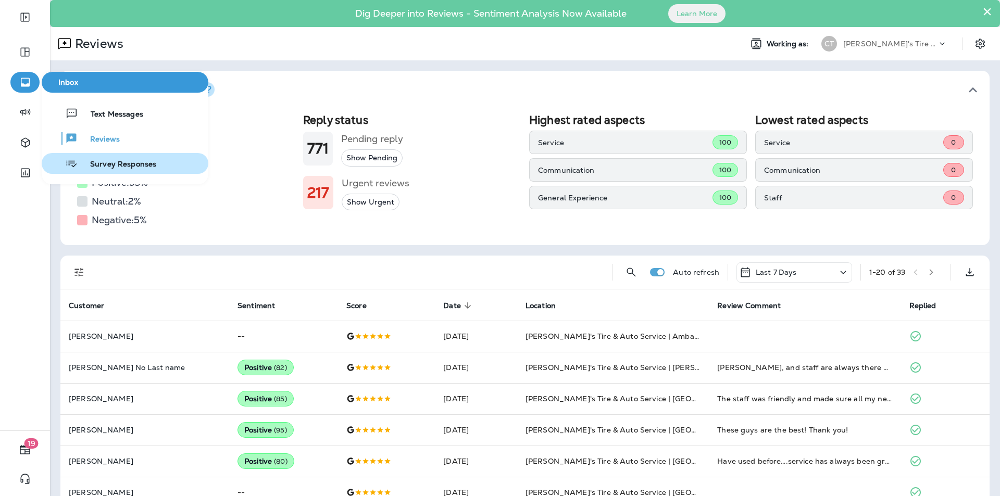
click at [107, 160] on span "Survey Responses" at bounding box center [117, 165] width 79 height 10
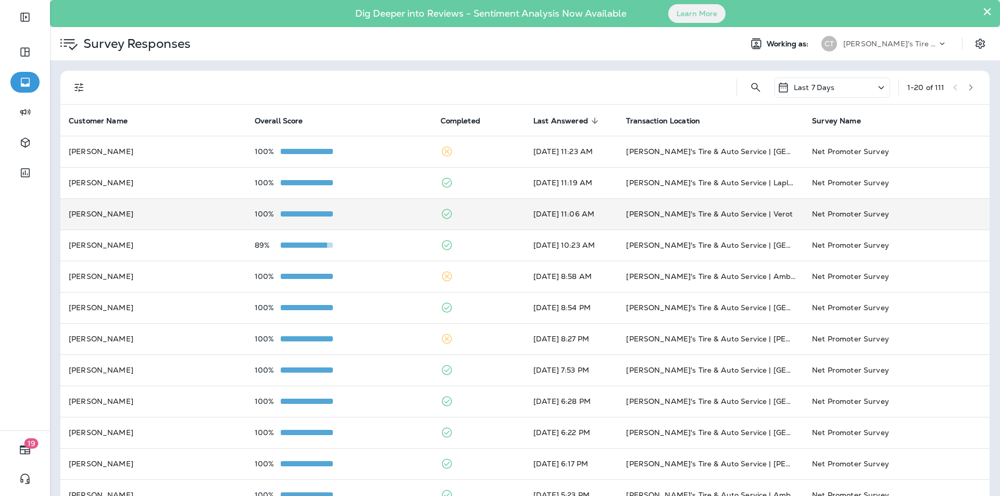
click at [373, 208] on td "100%" at bounding box center [339, 213] width 186 height 31
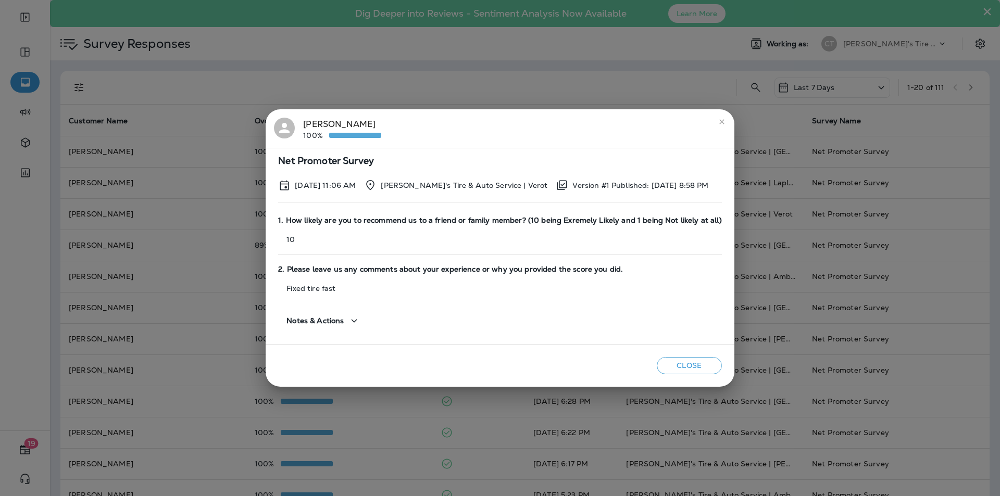
click at [718, 123] on icon "close" at bounding box center [722, 122] width 8 height 8
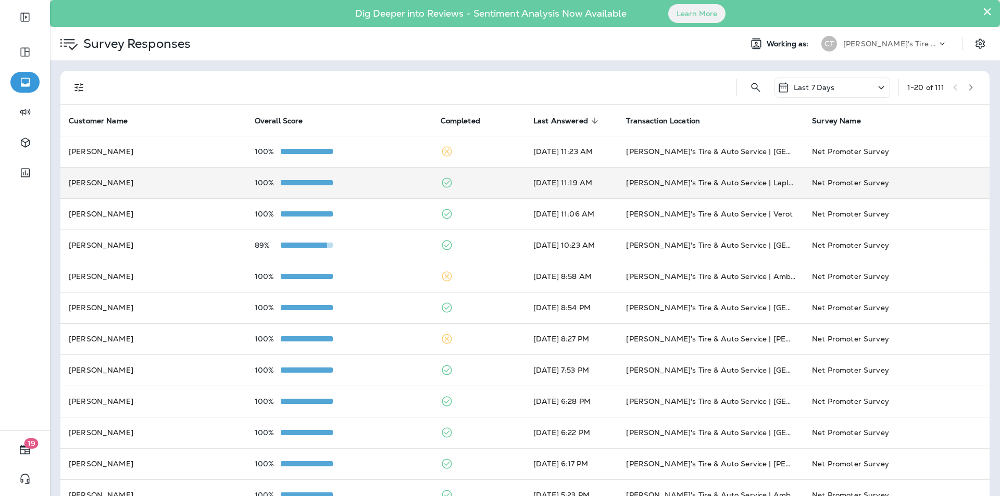
click at [388, 180] on div "100%" at bounding box center [339, 183] width 169 height 8
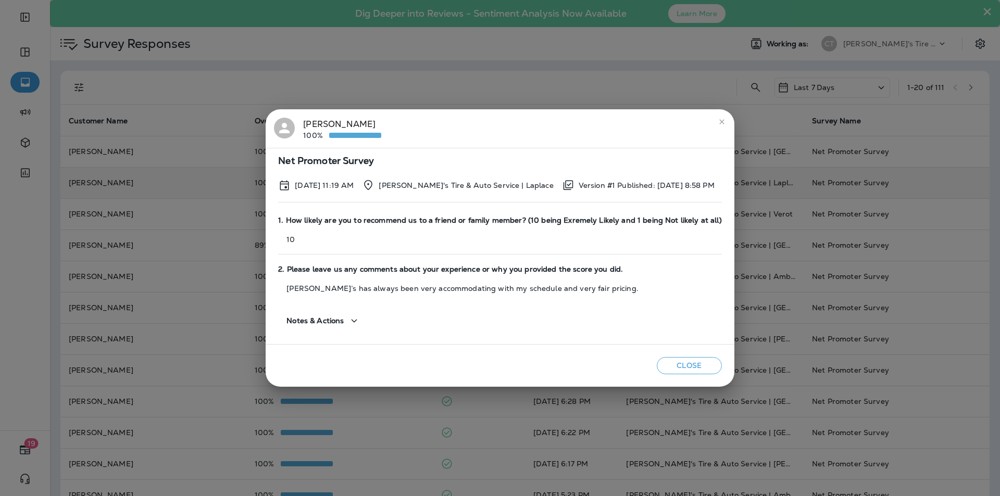
click at [719, 121] on icon "close" at bounding box center [721, 121] width 5 height 5
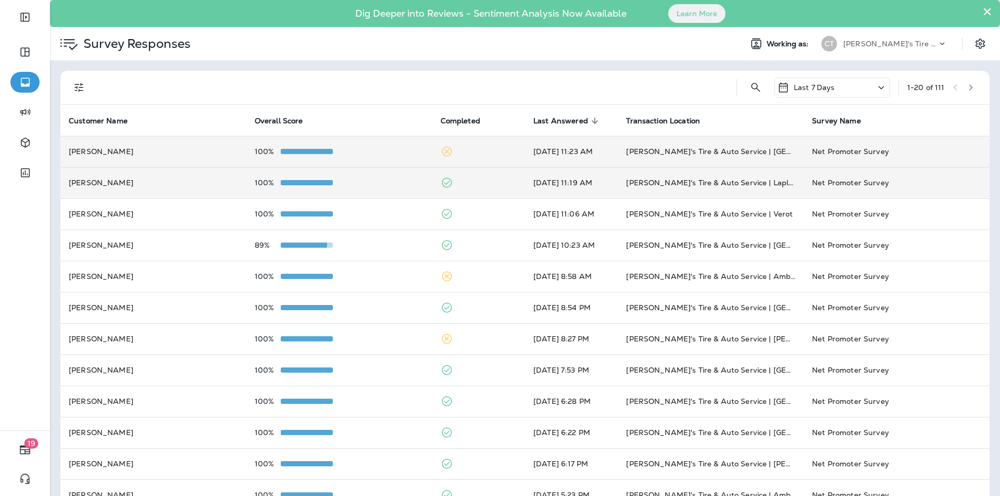
click at [380, 148] on div "100%" at bounding box center [339, 151] width 169 height 8
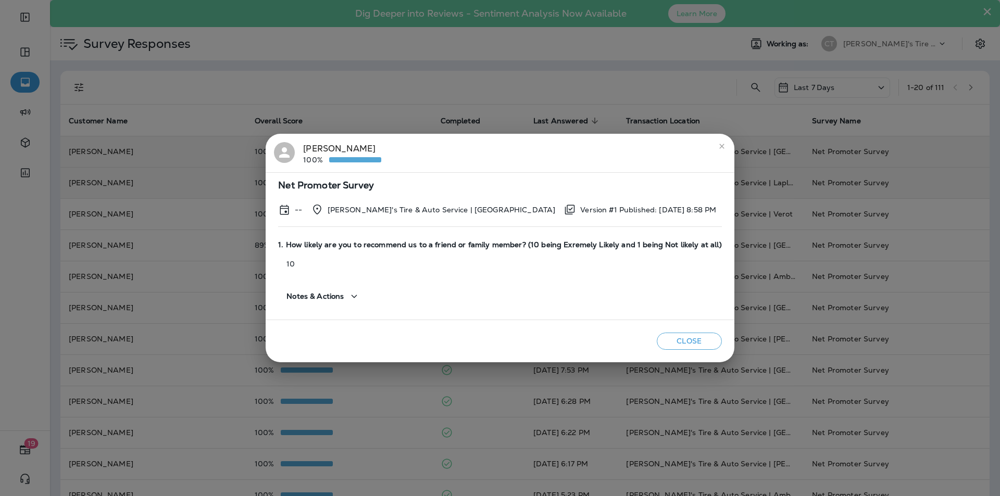
click at [718, 145] on icon "close" at bounding box center [722, 146] width 8 height 8
